Goal: Information Seeking & Learning: Learn about a topic

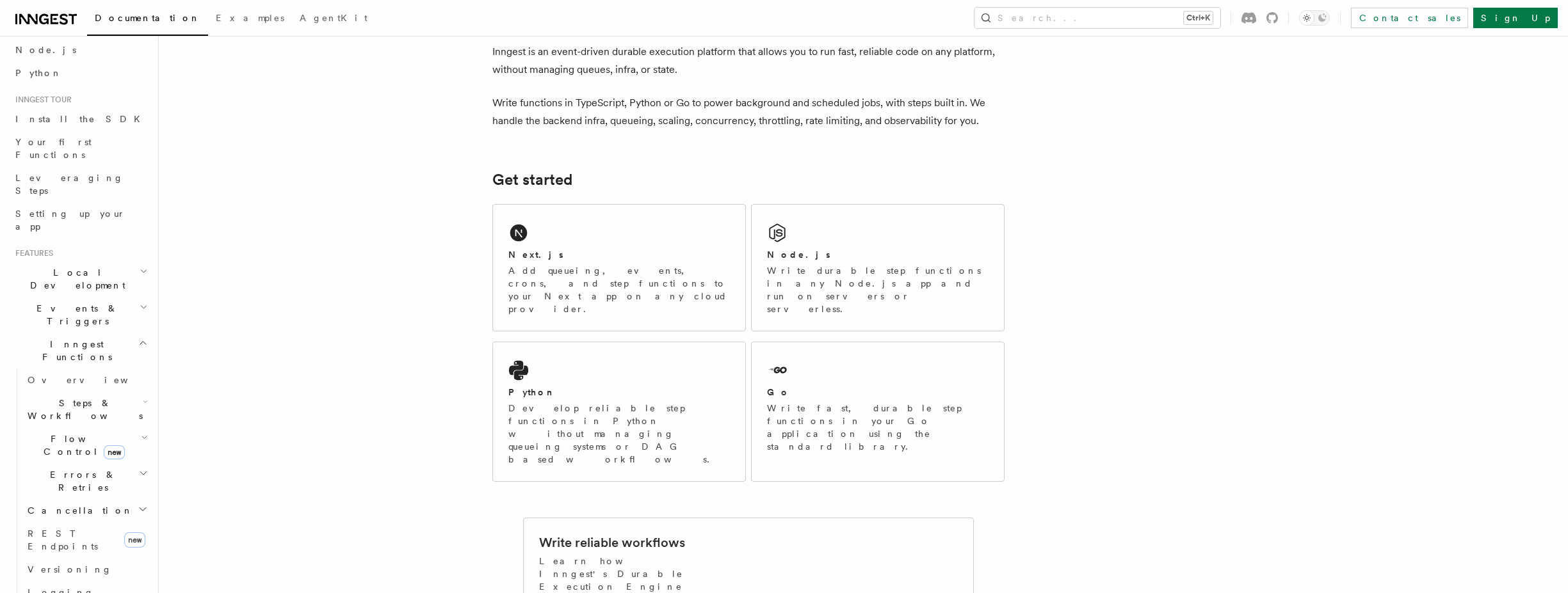
scroll to position [77, 0]
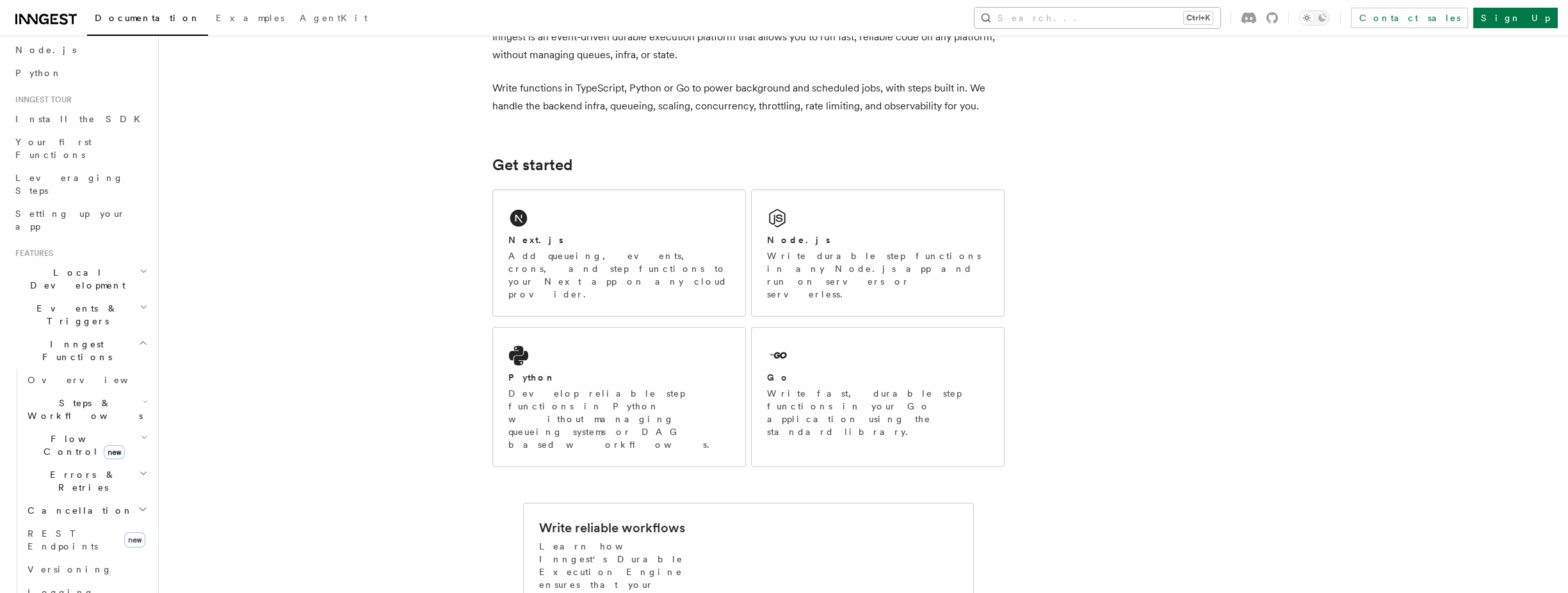
click at [1153, 23] on button "Search... Ctrl+K" at bounding box center [1097, 18] width 246 height 21
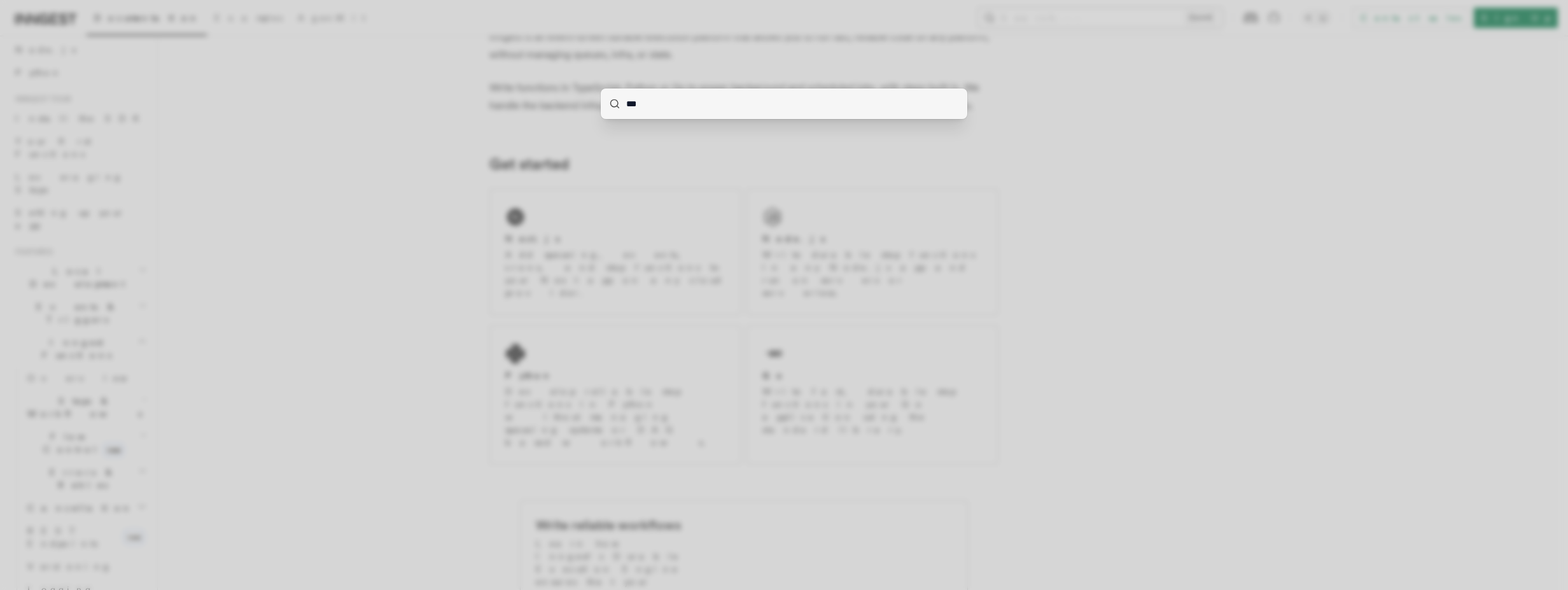
type input "****"
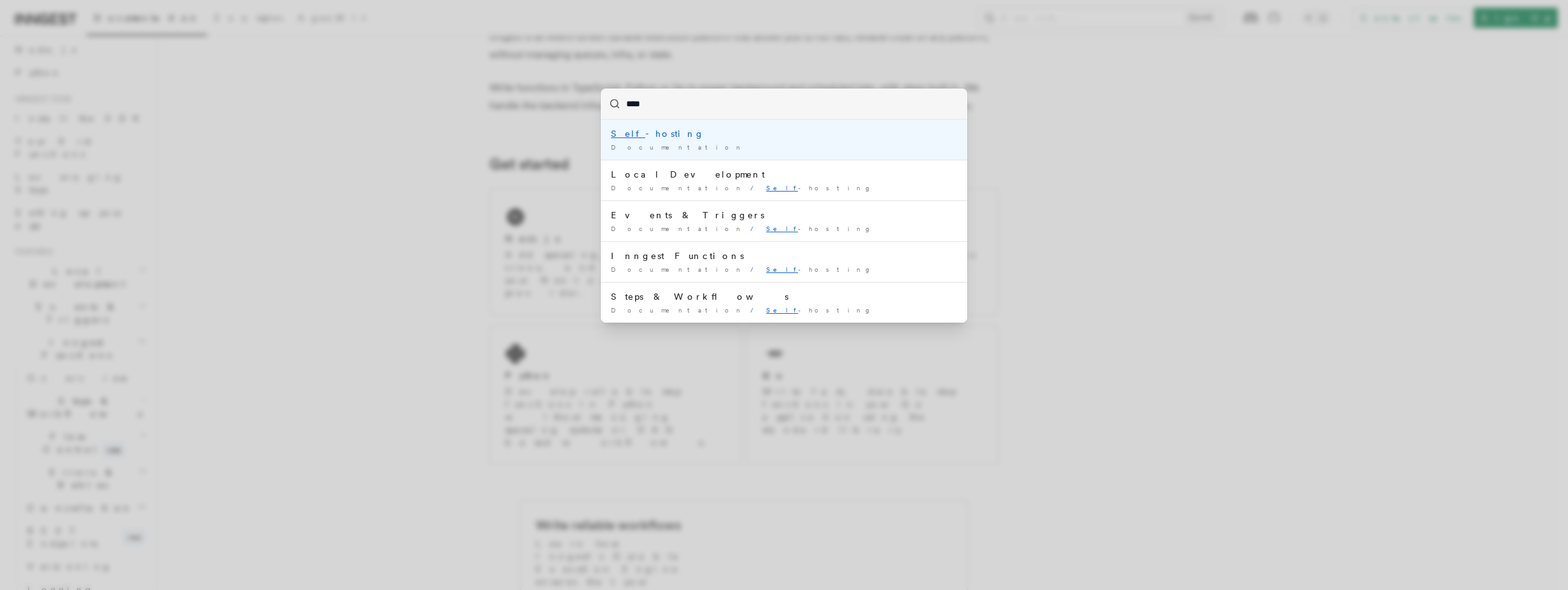
click at [645, 137] on div "Self -hosting" at bounding box center [784, 133] width 347 height 12
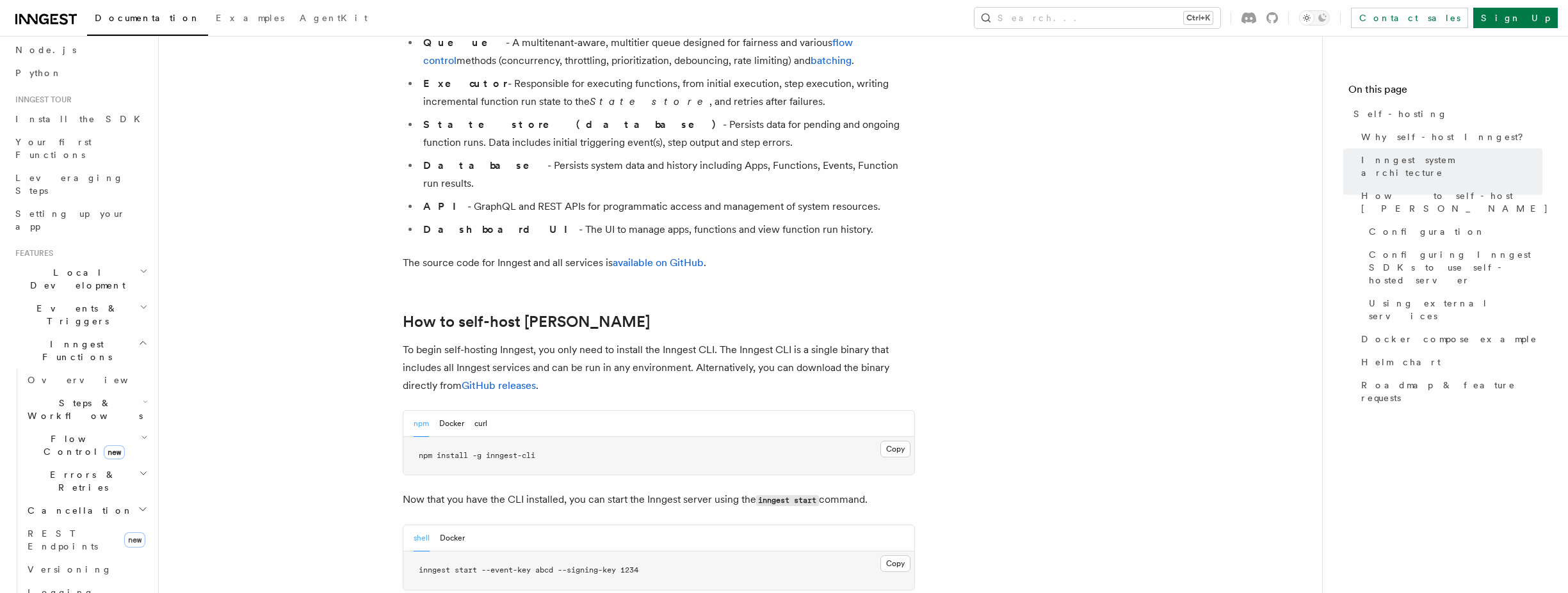
scroll to position [1075, 0]
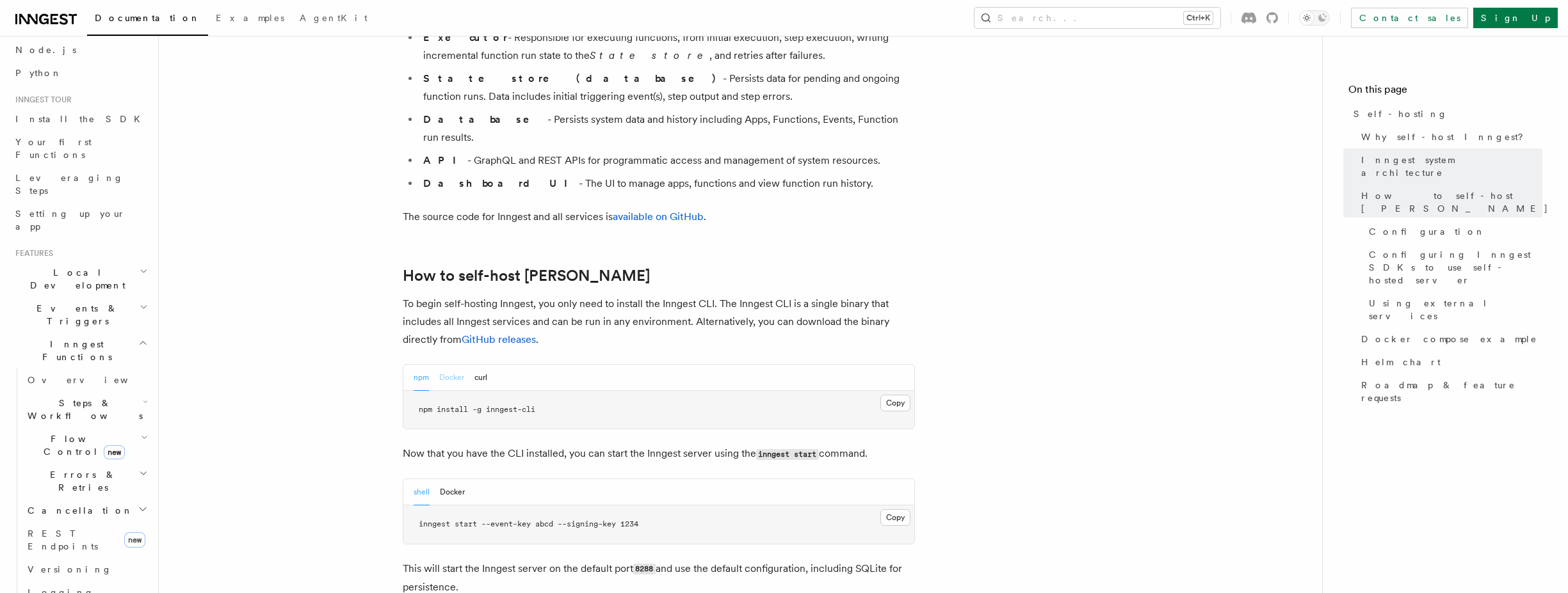
click at [456, 365] on button "Docker" at bounding box center [452, 378] width 25 height 27
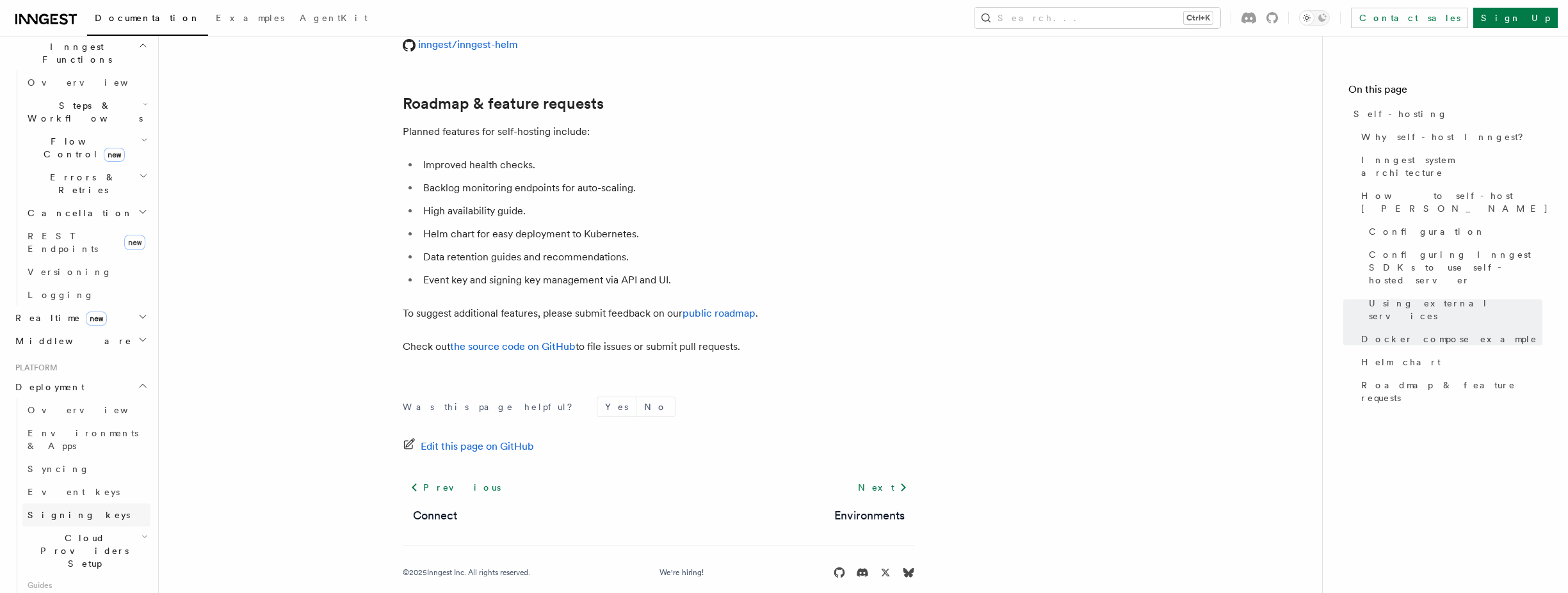
scroll to position [384, 0]
click at [75, 522] on span "Cloud Providers Setup" at bounding box center [82, 541] width 119 height 38
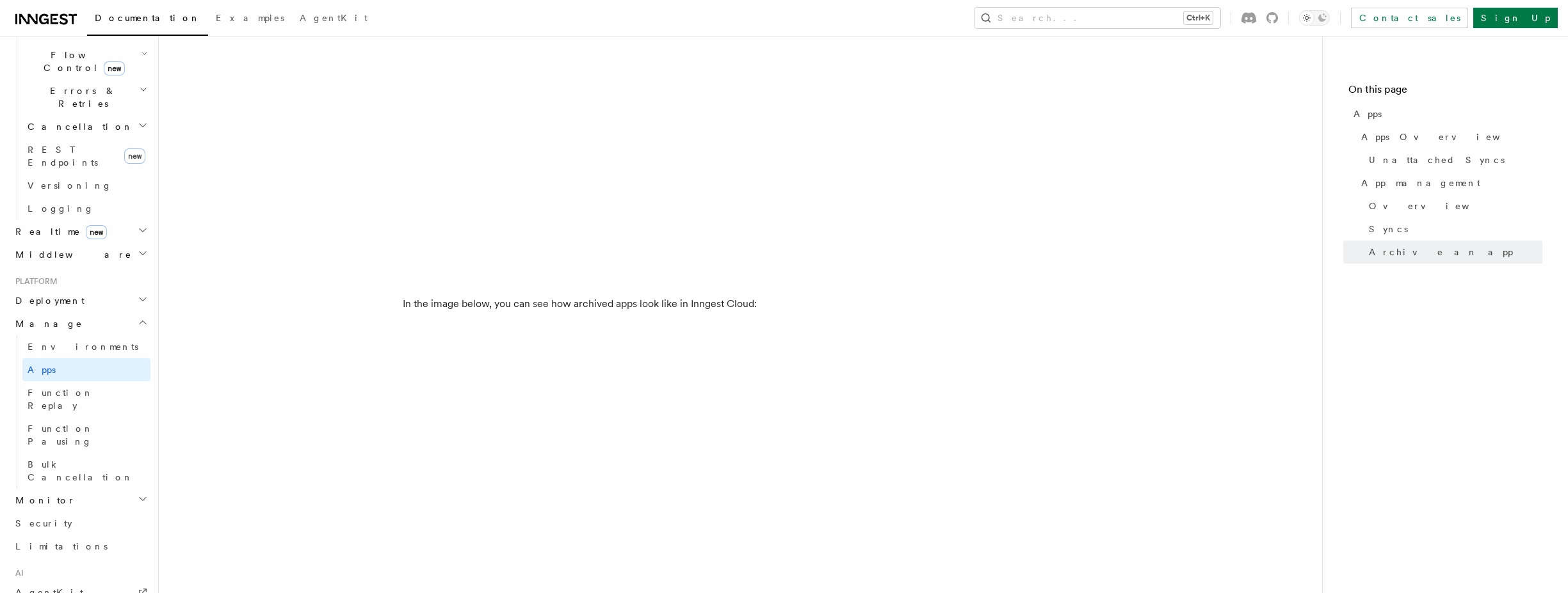
scroll to position [3549, 0]
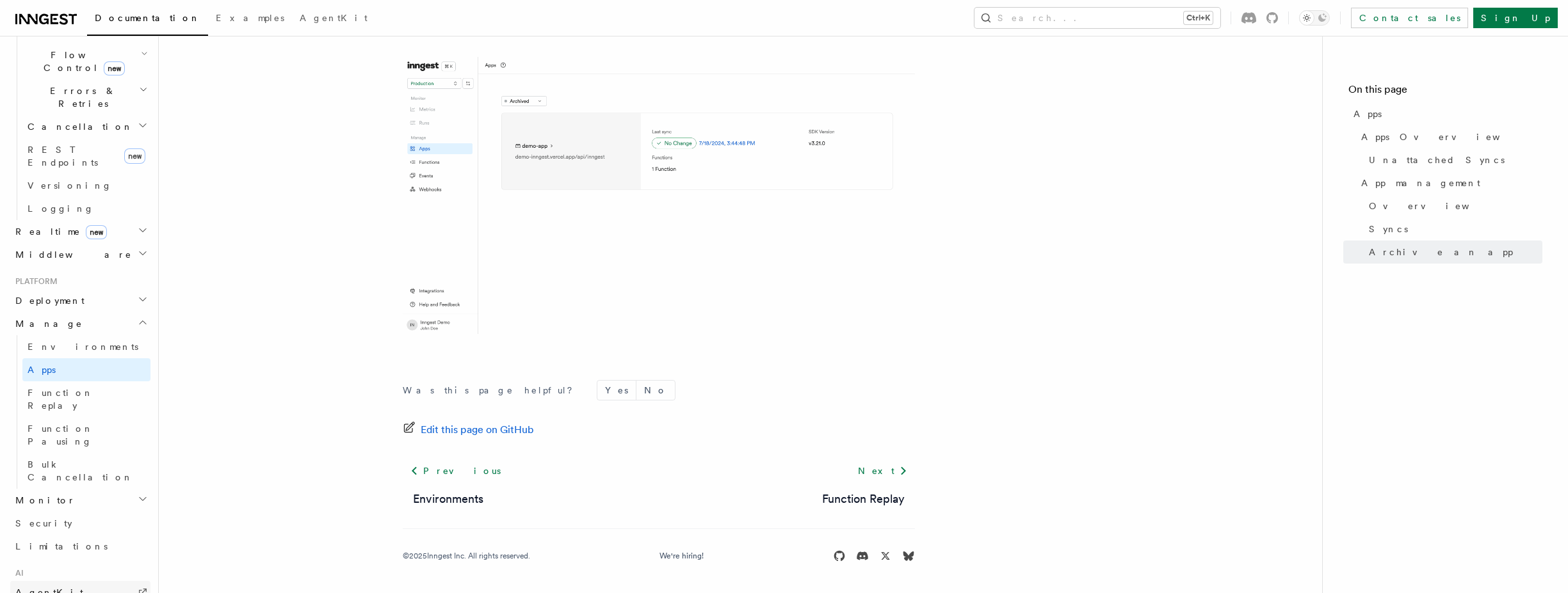
click at [85, 581] on link "AgentKit" at bounding box center [80, 592] width 140 height 23
